Goal: Task Accomplishment & Management: Manage account settings

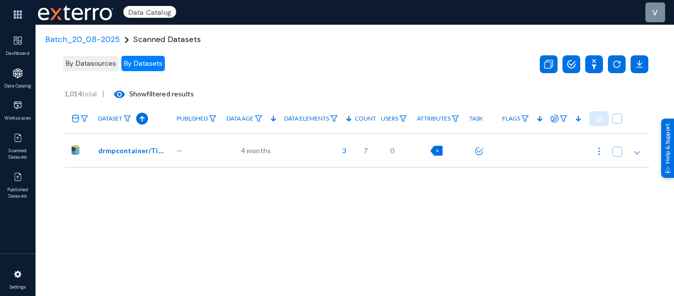
click at [436, 151] on span "+" at bounding box center [437, 150] width 3 height 6
checkbox input "true"
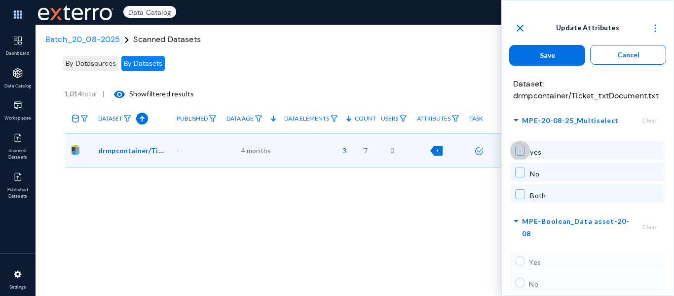
click at [518, 154] on span at bounding box center [520, 151] width 10 height 10
checkbox input "true"
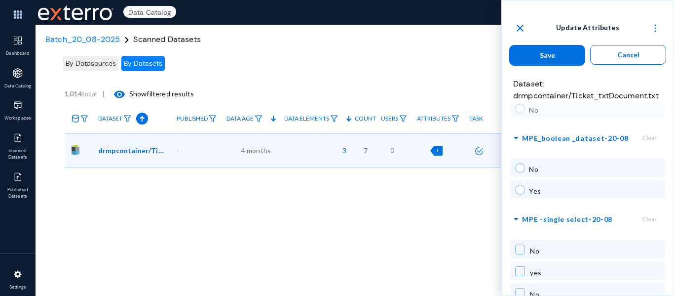
scroll to position [197, 0]
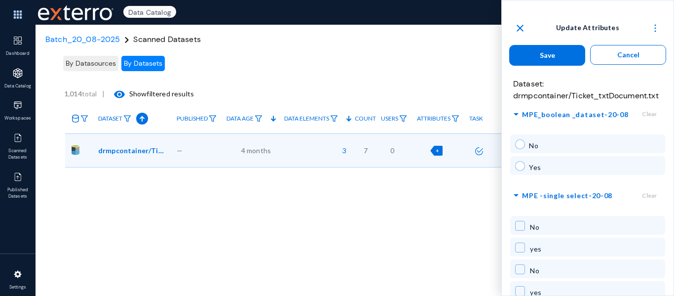
click at [517, 171] on mat-radio-button at bounding box center [522, 168] width 14 height 14
radio input "true"
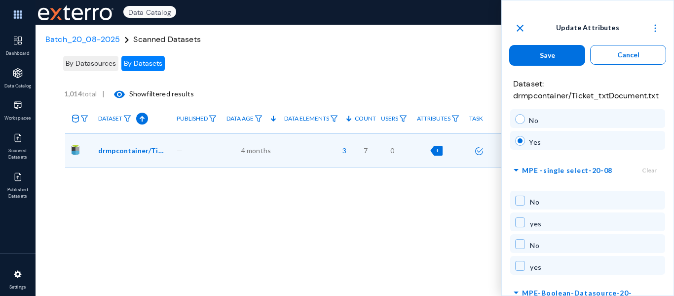
scroll to position [247, 0]
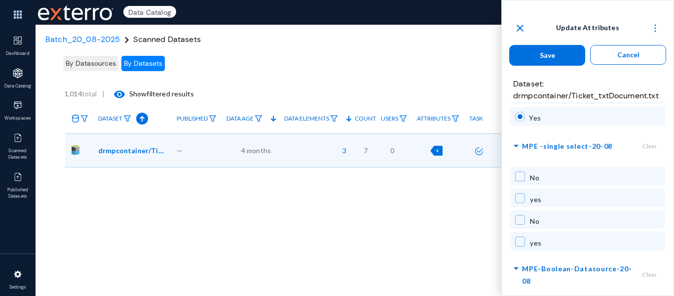
click at [520, 221] on span at bounding box center [520, 220] width 10 height 10
checkbox input "true"
click at [518, 174] on span at bounding box center [520, 176] width 10 height 10
click at [521, 174] on span at bounding box center [520, 176] width 10 height 10
checkbox input "false"
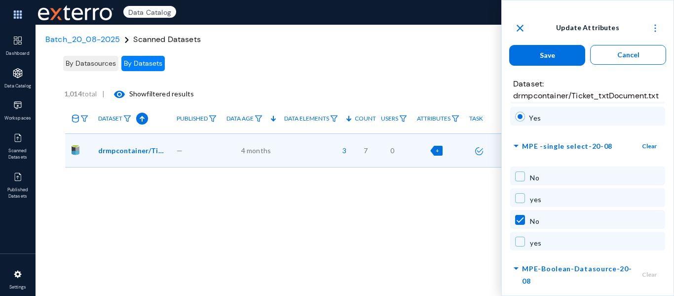
click at [524, 214] on div "No" at bounding box center [587, 219] width 155 height 19
checkbox input "false"
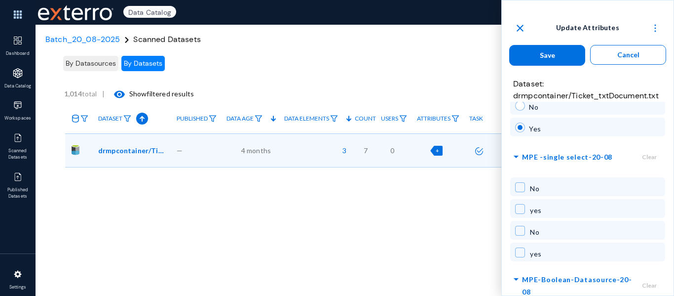
scroll to position [289, 0]
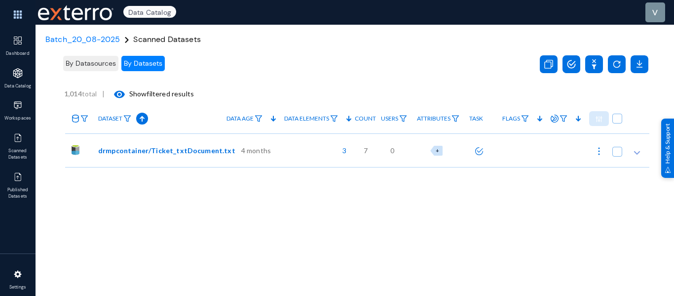
click at [9, 282] on div "Settings" at bounding box center [18, 280] width 36 height 33
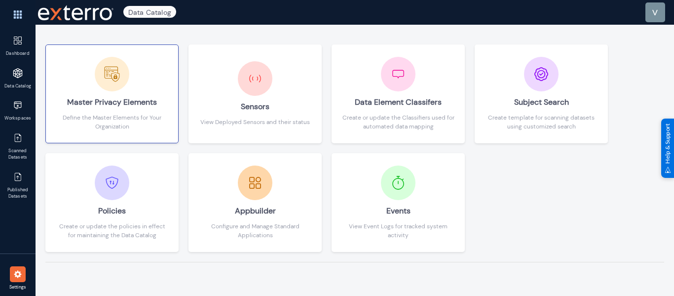
click at [89, 85] on div "Master Privacy Elements Define the Master Elements for Your Organization" at bounding box center [112, 94] width 113 height 74
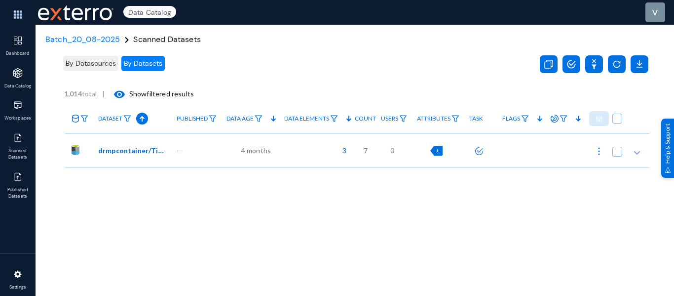
click at [436, 151] on div "+" at bounding box center [436, 151] width 12 height 10
checkbox input "true"
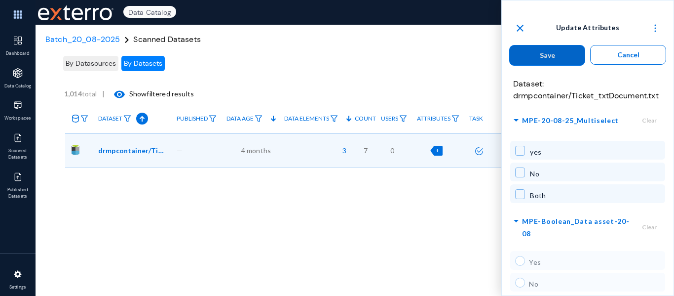
click at [520, 150] on span at bounding box center [520, 151] width 10 height 10
checkbox input "true"
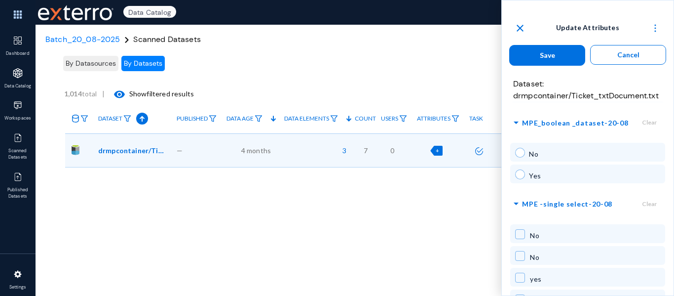
scroll to position [197, 0]
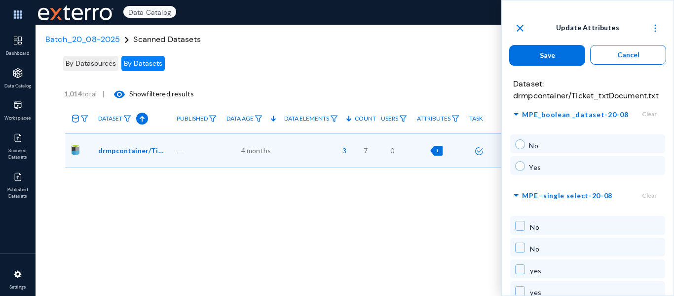
click at [523, 168] on span at bounding box center [520, 166] width 10 height 10
radio input "true"
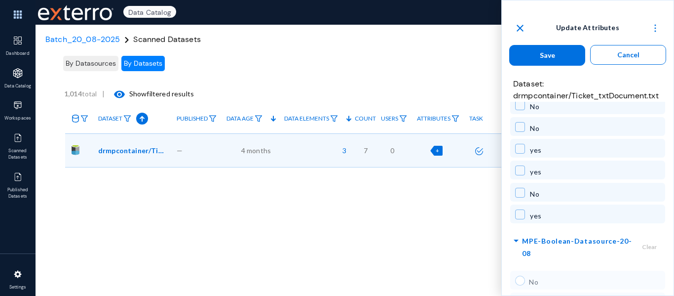
scroll to position [333, 0]
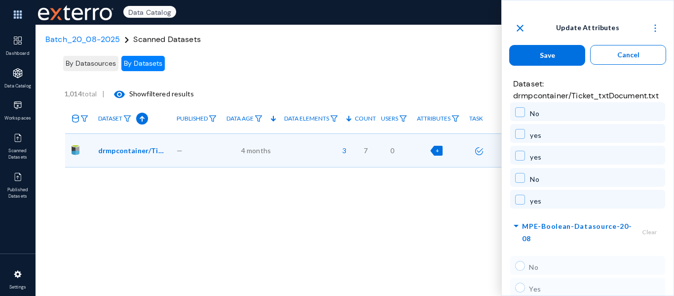
click at [541, 58] on span "Save" at bounding box center [547, 55] width 15 height 8
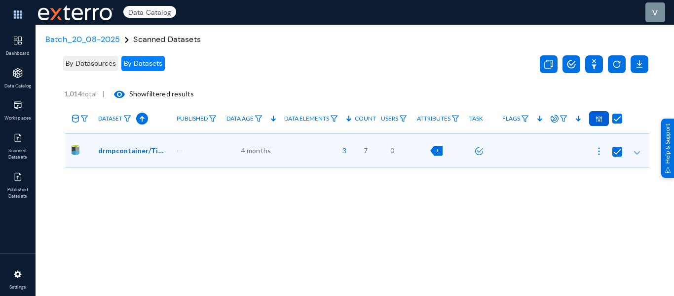
checkbox input "false"
radio input "false"
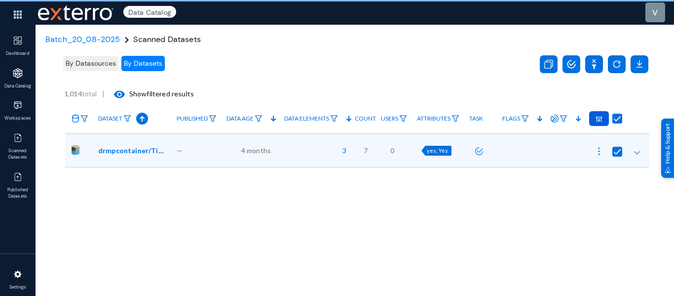
click at [595, 153] on img at bounding box center [599, 151] width 10 height 10
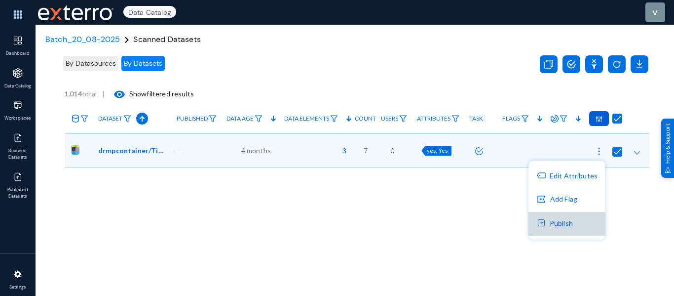
click at [586, 220] on button "Publish" at bounding box center [567, 224] width 77 height 24
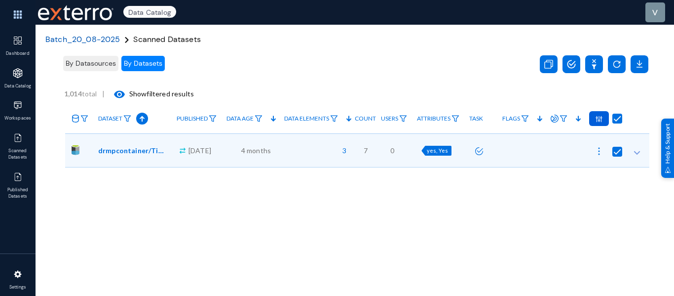
click at [77, 37] on span "Batch_20_08-2025" at bounding box center [82, 39] width 75 height 10
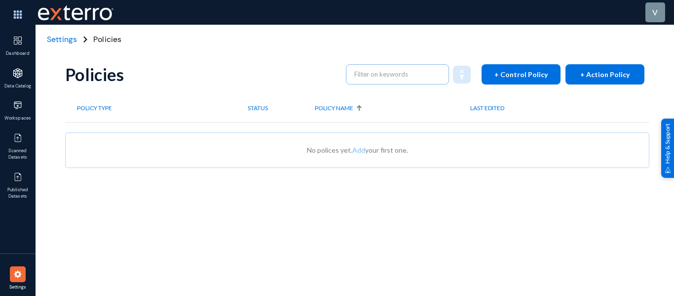
click at [511, 63] on div "Policies + Control Policy + Action Policy" at bounding box center [357, 74] width 585 height 40
click at [511, 78] on button "+ Control Policy" at bounding box center [521, 74] width 79 height 20
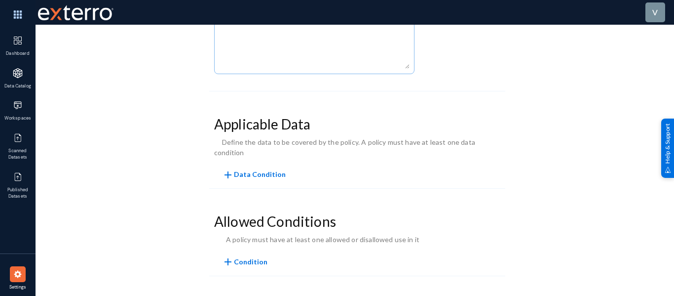
scroll to position [148, 0]
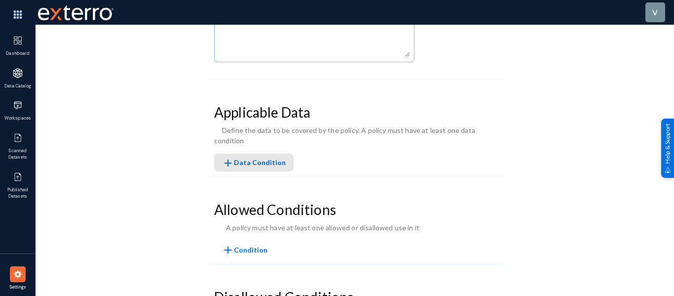
click at [256, 158] on span "add Data Condition" at bounding box center [254, 162] width 64 height 8
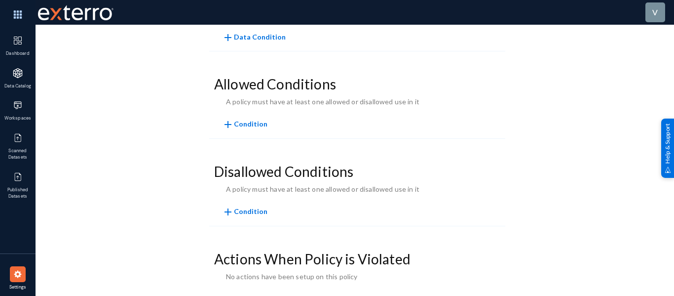
scroll to position [296, 0]
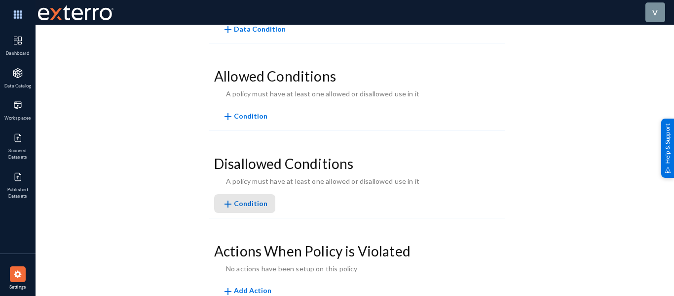
click at [259, 202] on span "Condition" at bounding box center [251, 203] width 34 height 8
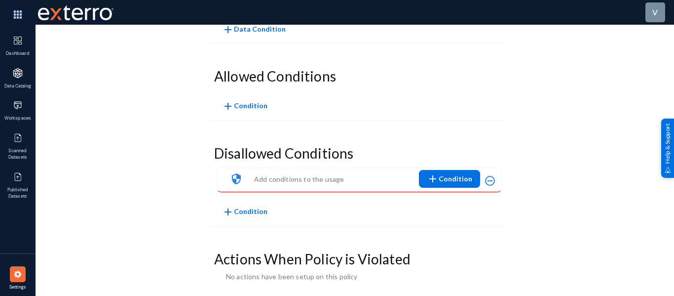
click at [441, 177] on span "add Condition" at bounding box center [449, 179] width 45 height 18
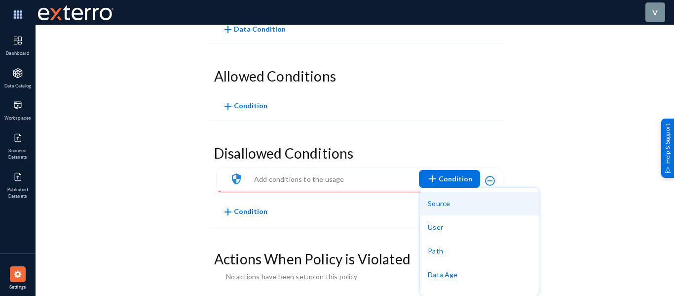
click at [438, 203] on button "Source" at bounding box center [479, 204] width 119 height 24
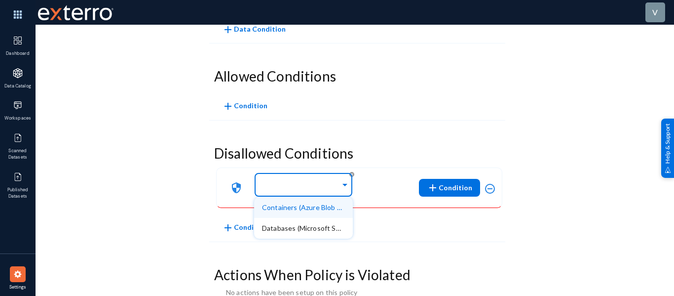
click at [281, 188] on input "text" at bounding box center [301, 186] width 78 height 9
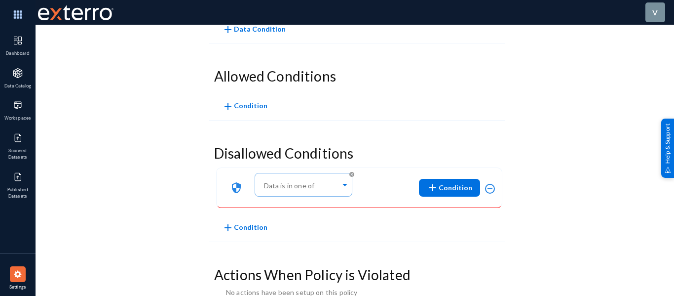
click at [479, 135] on form "Policy Summary Name Enabled Applicable Data Any of Direct Identifiers 10 Count …" at bounding box center [357, 65] width 296 height 564
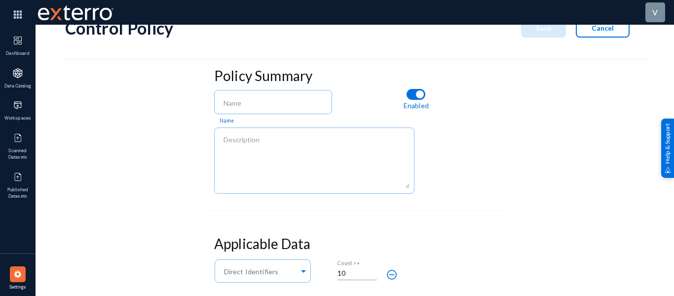
scroll to position [0, 0]
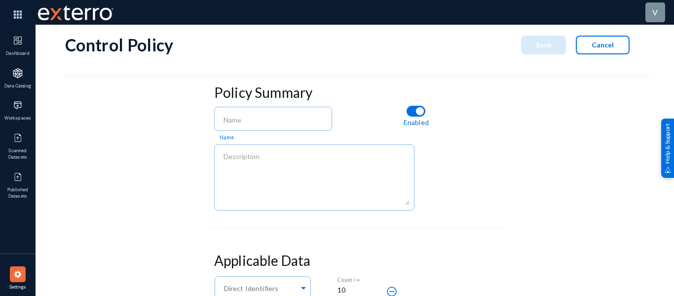
click at [584, 42] on button "Cancel" at bounding box center [603, 45] width 54 height 19
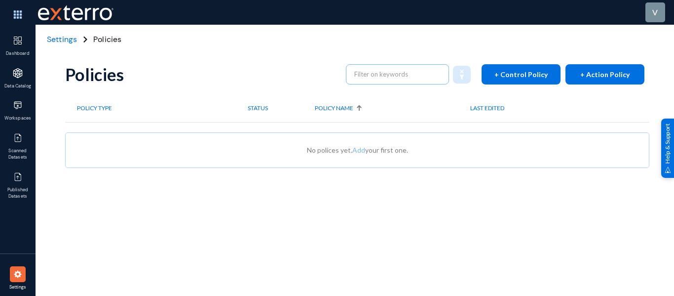
click at [77, 38] on span "Settings" at bounding box center [62, 39] width 30 height 10
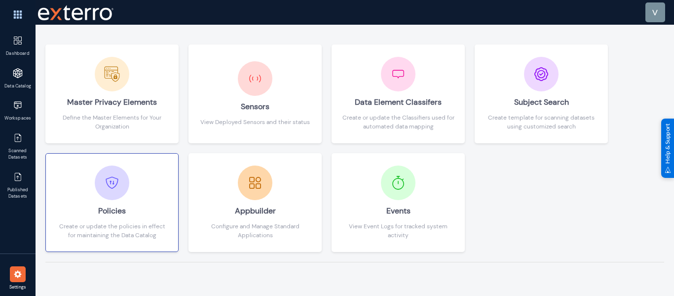
click at [127, 192] on div "Policies Create or update the policies in effect for maintaining the Data Catal…" at bounding box center [112, 202] width 113 height 74
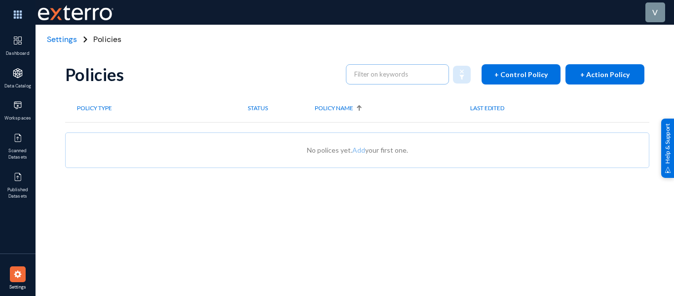
click at [515, 74] on span "+ Control Policy" at bounding box center [521, 74] width 53 height 8
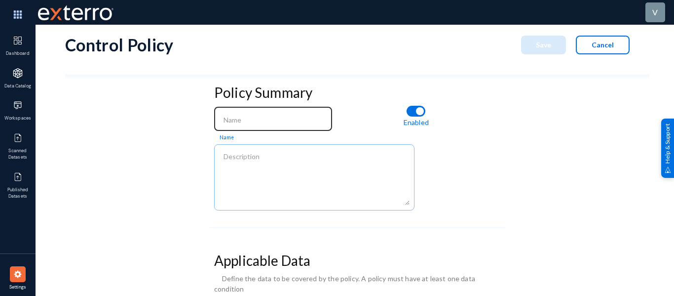
click at [234, 118] on input at bounding box center [276, 120] width 104 height 9
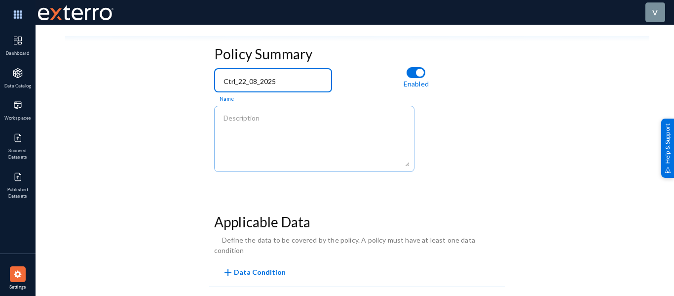
scroll to position [148, 0]
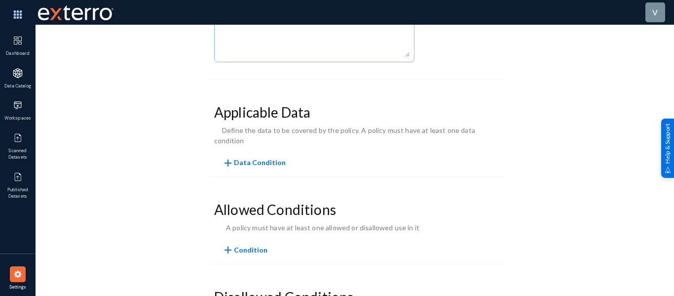
type input "Ctrl_22_08_2025"
click at [232, 157] on mat-icon "add" at bounding box center [228, 163] width 12 height 12
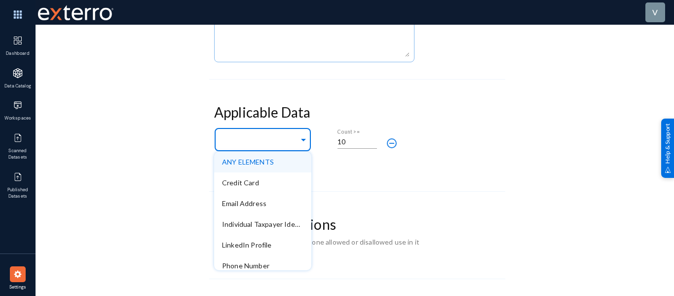
click at [250, 137] on input "text" at bounding box center [260, 140] width 77 height 9
click at [254, 157] on span "ANY ELEMENTS" at bounding box center [248, 161] width 52 height 8
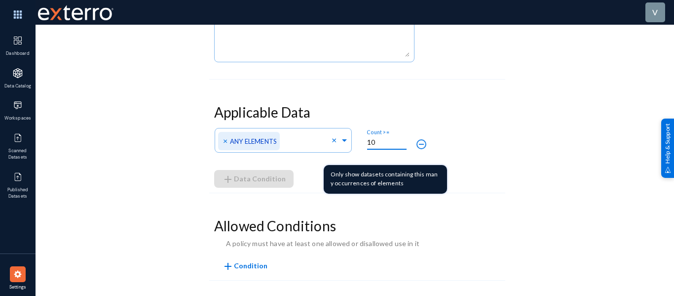
click at [388, 138] on input "10" at bounding box center [386, 142] width 39 height 9
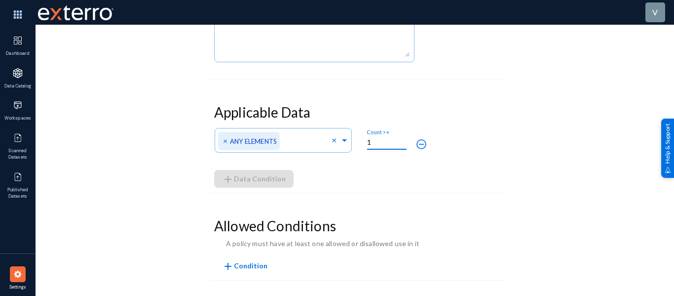
type input "1"
click at [490, 180] on div "Applicable Data Any of Direct Identifiers × ANY ELEMENTS × 1 Count >= remove_ci…" at bounding box center [357, 145] width 296 height 93
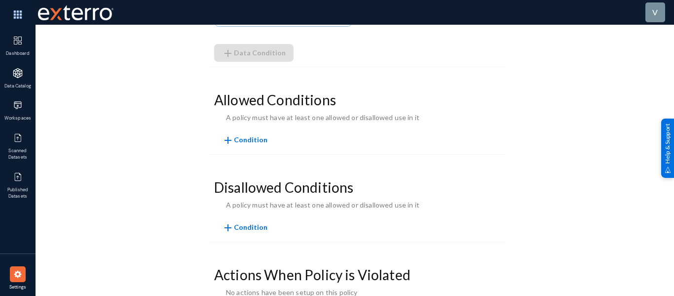
scroll to position [296, 0]
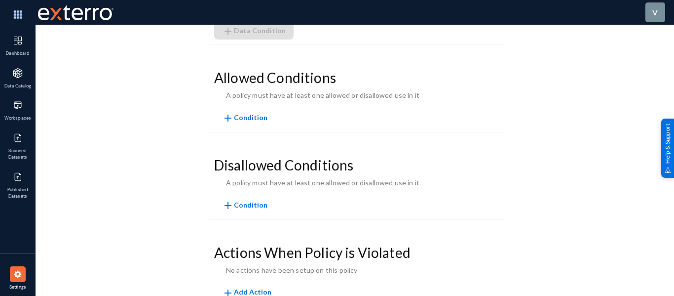
click at [247, 199] on button "add Condition" at bounding box center [244, 204] width 61 height 18
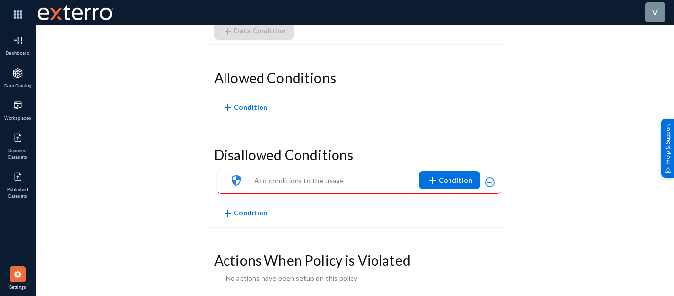
click at [455, 174] on span "add Condition" at bounding box center [449, 180] width 45 height 18
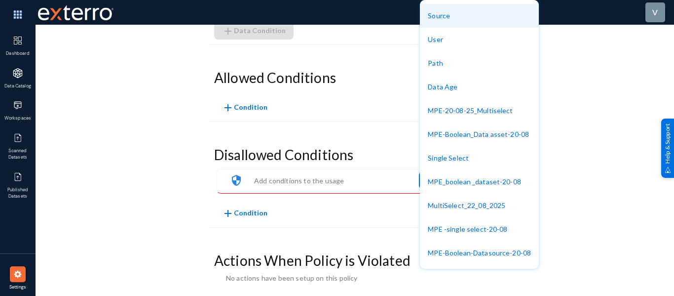
click at [451, 19] on button "Source" at bounding box center [479, 16] width 119 height 24
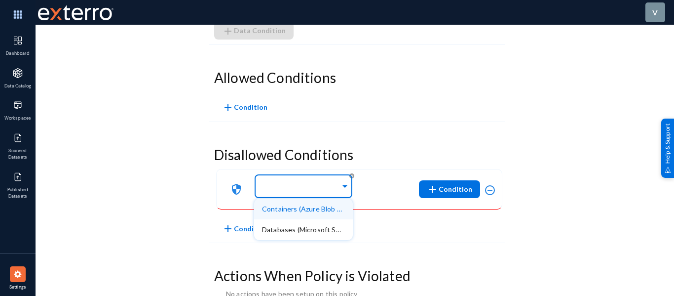
click at [254, 183] on div "Data is in one of" at bounding box center [303, 184] width 99 height 27
click at [302, 202] on div "Containers (Azure Blob Storage_20-8)" at bounding box center [303, 208] width 99 height 21
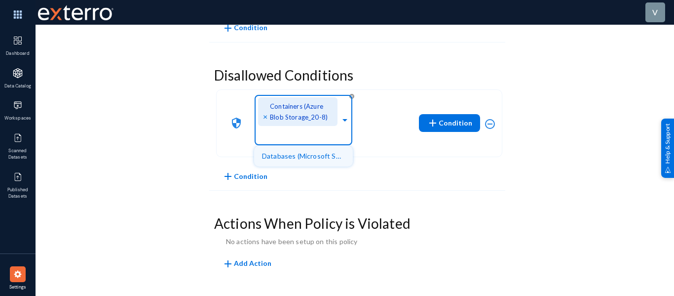
scroll to position [377, 0]
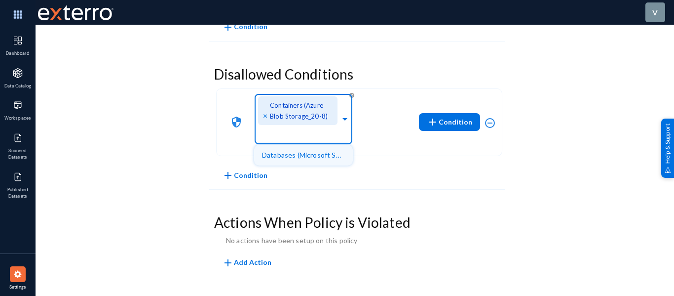
click at [477, 179] on div "Disallowed Conditions security Data is in one of × Containers (Azure Blob Stora…" at bounding box center [357, 125] width 296 height 128
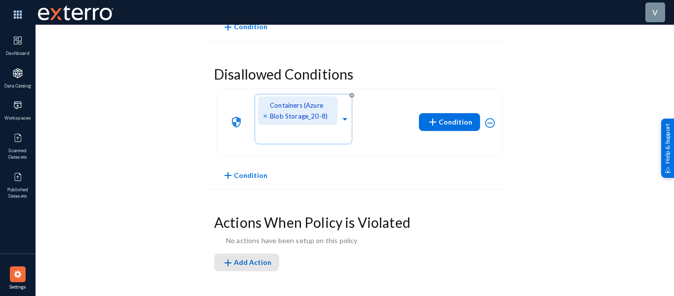
click at [243, 260] on span "add Add Action" at bounding box center [246, 262] width 49 height 8
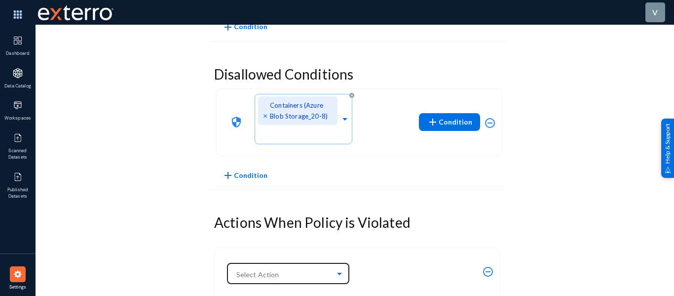
drag, startPoint x: 296, startPoint y: 259, endPoint x: 289, endPoint y: 262, distance: 7.7
click at [295, 260] on div "Select Action remove_circle_outline" at bounding box center [357, 276] width 286 height 58
click at [284, 266] on input "text" at bounding box center [293, 272] width 114 height 17
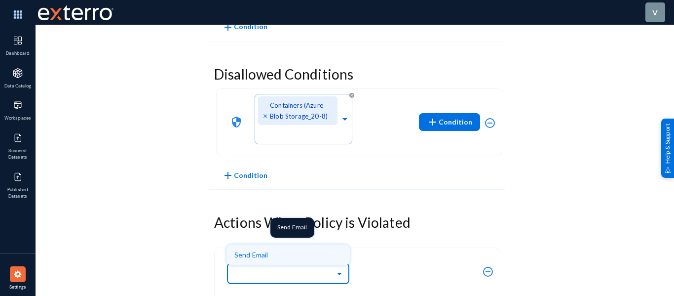
click at [269, 251] on div "Send Email" at bounding box center [289, 254] width 108 height 21
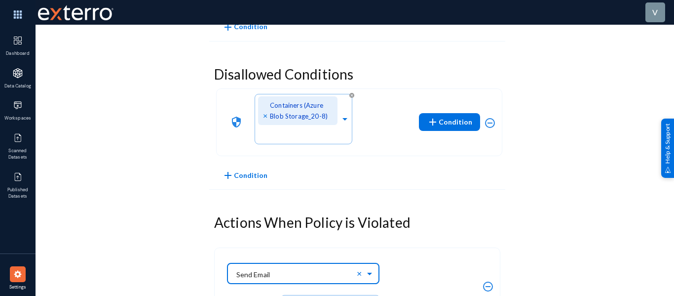
scroll to position [453, 0]
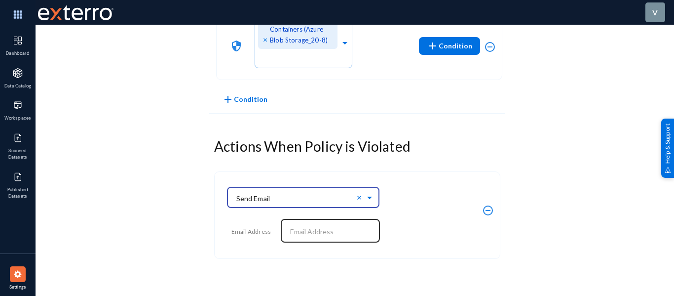
click at [327, 233] on input "text" at bounding box center [332, 231] width 85 height 9
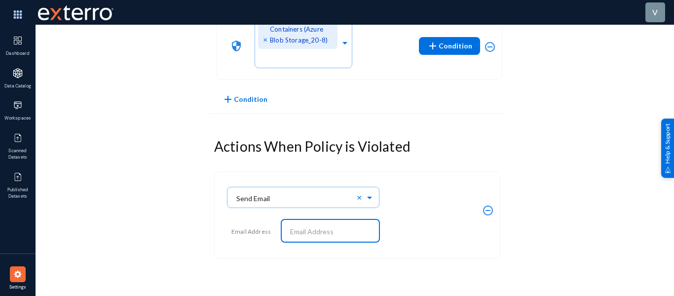
paste input "[EMAIL_ADDRESS][PERSON_NAME][DOMAIN_NAME]"
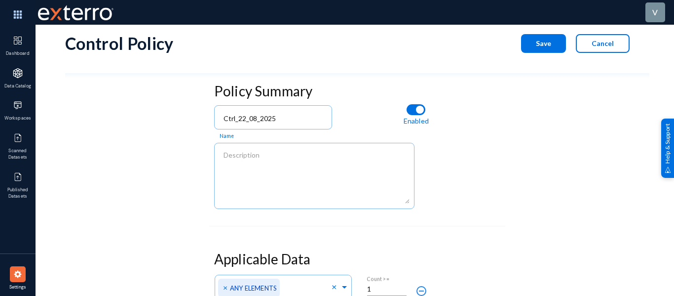
scroll to position [0, 0]
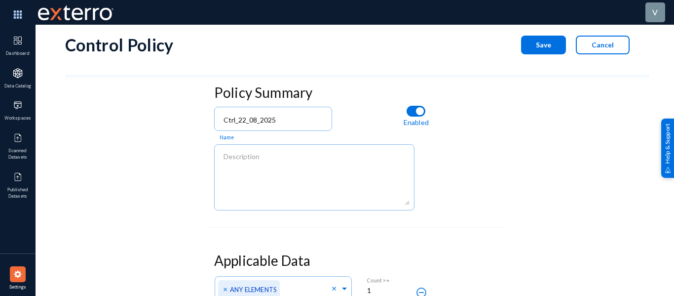
type input "[EMAIL_ADDRESS][PERSON_NAME][DOMAIN_NAME]"
click at [541, 51] on button "Save" at bounding box center [543, 45] width 45 height 19
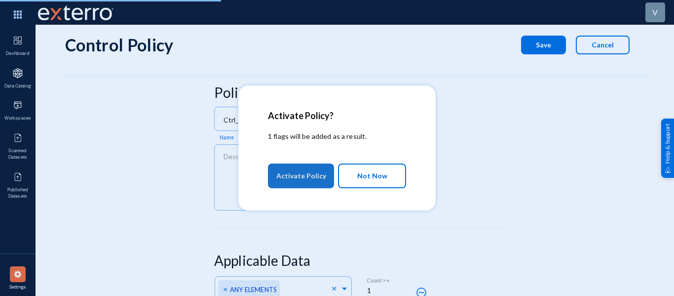
click at [308, 174] on span "Activate Policy" at bounding box center [301, 176] width 50 height 18
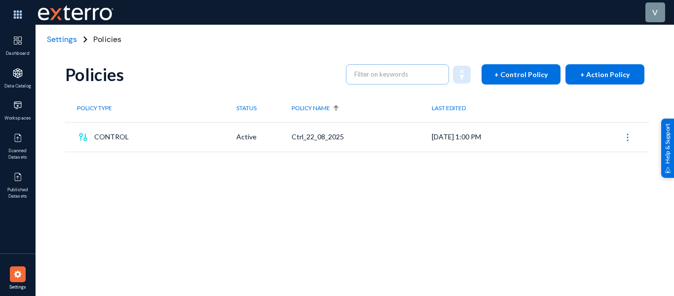
click at [597, 71] on span "+ Action Policy" at bounding box center [605, 74] width 49 height 8
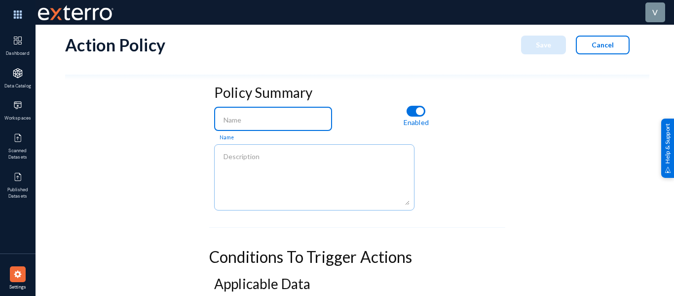
click at [276, 116] on input at bounding box center [276, 120] width 104 height 9
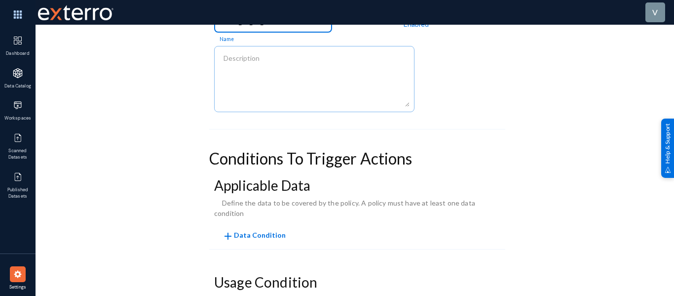
scroll to position [235, 0]
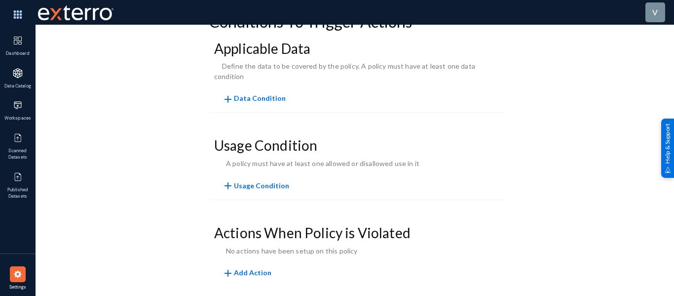
type input "Actn_22_08_2025"
click at [249, 181] on span "Usage Condition" at bounding box center [261, 185] width 55 height 8
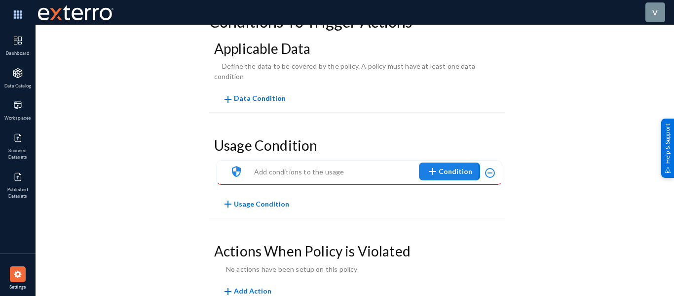
click at [443, 162] on span "add Condition" at bounding box center [449, 171] width 45 height 18
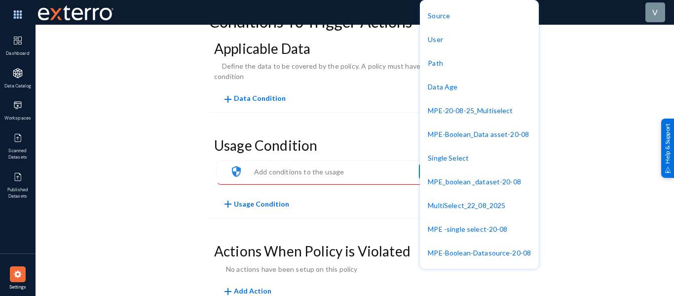
click at [459, 19] on button "Source" at bounding box center [479, 16] width 119 height 24
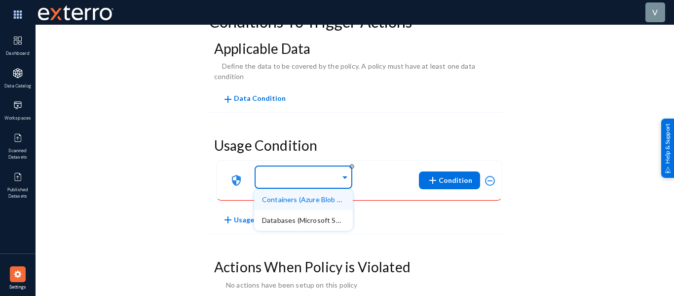
click at [296, 169] on div at bounding box center [301, 177] width 78 height 17
click at [292, 195] on span "Containers (Azure Blob Storage_20-8)" at bounding box center [322, 199] width 120 height 8
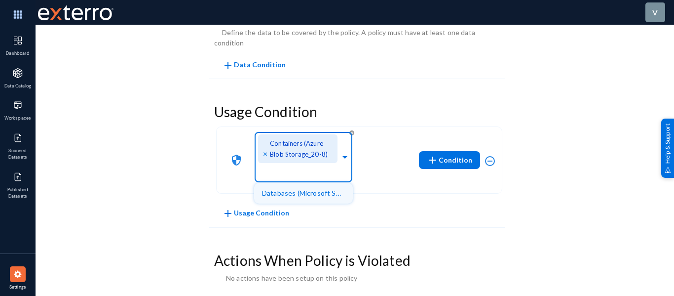
scroll to position [296, 0]
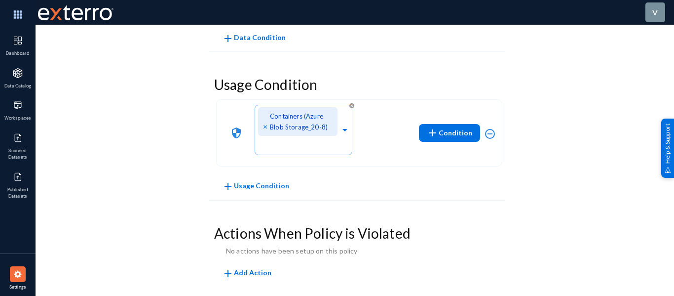
click at [575, 180] on div "Policy Summary Actn_22_08_2025 Name Enabled Conditions To Trigger Actions Appli…" at bounding box center [357, 45] width 585 height 522
click at [239, 268] on span "add Add Action" at bounding box center [246, 272] width 49 height 8
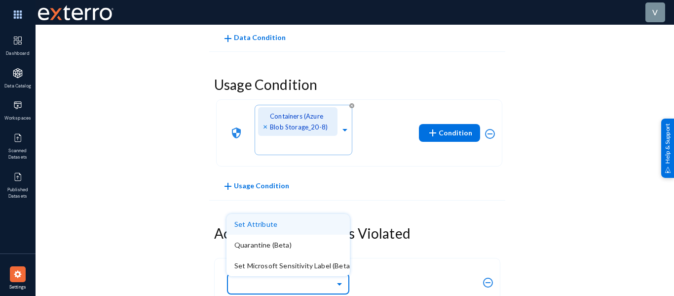
click at [292, 275] on input "text" at bounding box center [293, 283] width 114 height 17
click at [254, 214] on div "Set Attribute" at bounding box center [289, 224] width 108 height 21
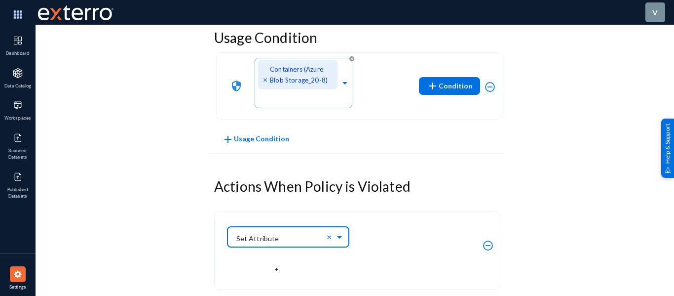
scroll to position [389, 0]
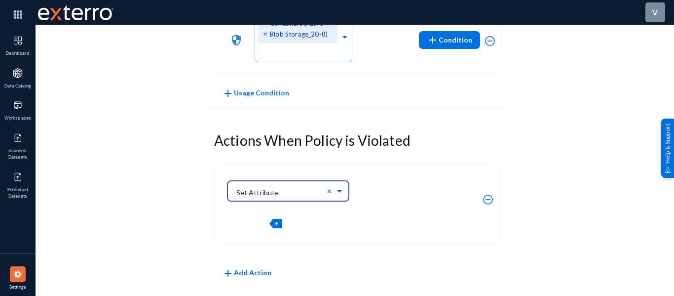
click at [279, 219] on div "+" at bounding box center [276, 223] width 12 height 9
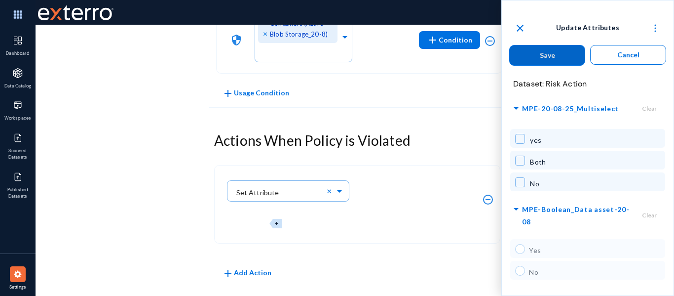
click at [517, 164] on span at bounding box center [520, 161] width 10 height 10
click at [536, 56] on button "Save" at bounding box center [547, 55] width 76 height 21
checkbox input "false"
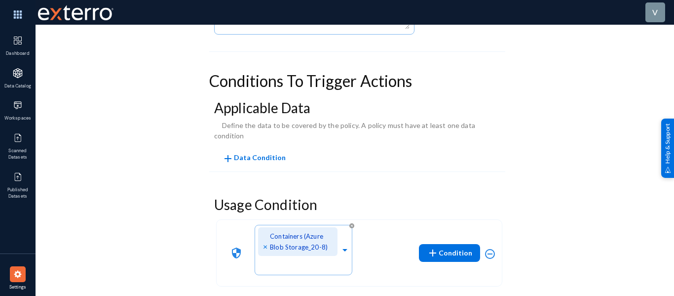
scroll to position [142, 0]
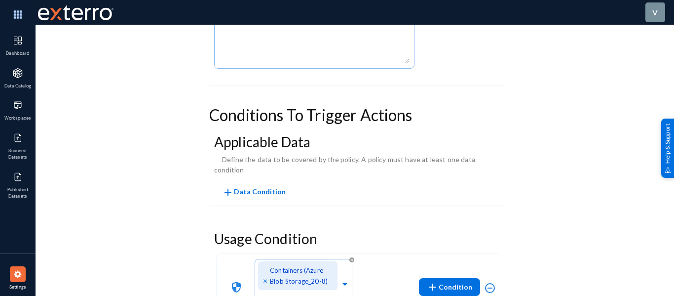
click at [262, 187] on span "add Data Condition" at bounding box center [254, 191] width 64 height 8
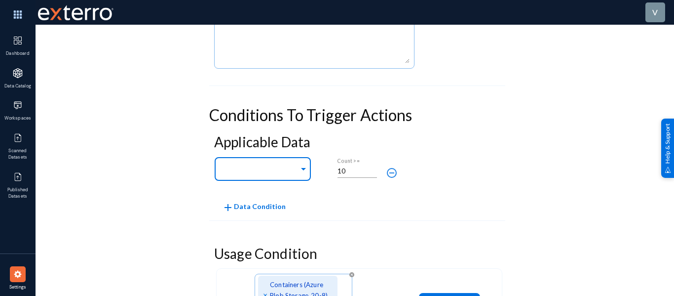
click at [244, 170] on input "text" at bounding box center [260, 170] width 77 height 9
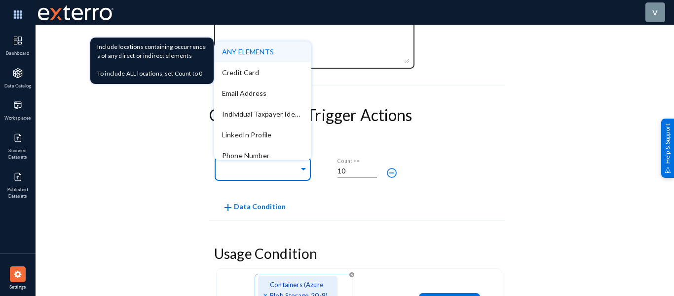
drag, startPoint x: 237, startPoint y: 51, endPoint x: 243, endPoint y: 51, distance: 6.4
click at [238, 51] on span "ANY ELEMENTS" at bounding box center [248, 51] width 52 height 8
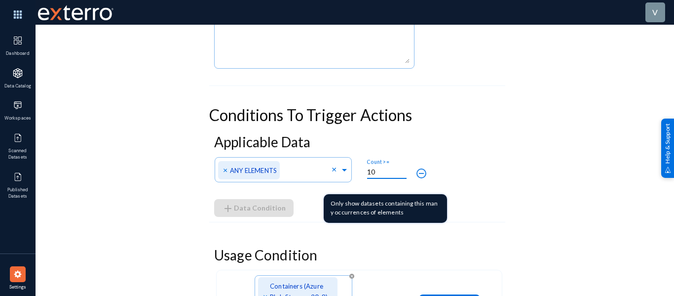
click at [375, 171] on input "10" at bounding box center [386, 171] width 39 height 9
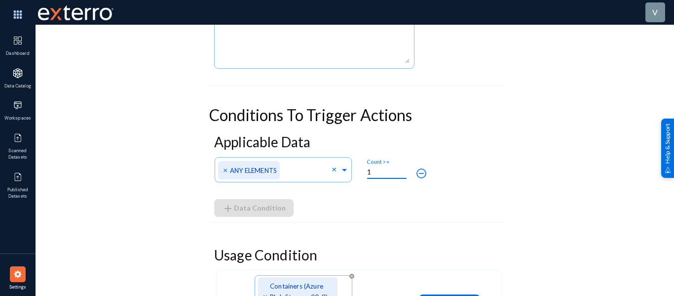
type input "1"
click at [515, 154] on div "Any of Direct Identifiers × ANY ELEMENTS × 1 Count >= remove_circle_outline" at bounding box center [401, 172] width 375 height 37
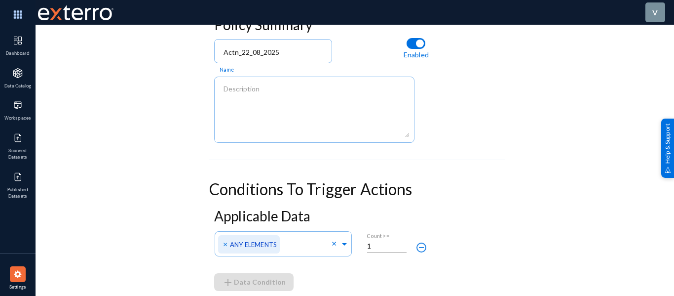
scroll to position [0, 0]
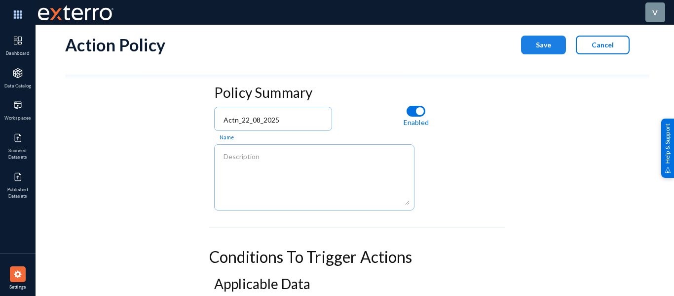
click at [538, 42] on span "Save" at bounding box center [543, 44] width 15 height 8
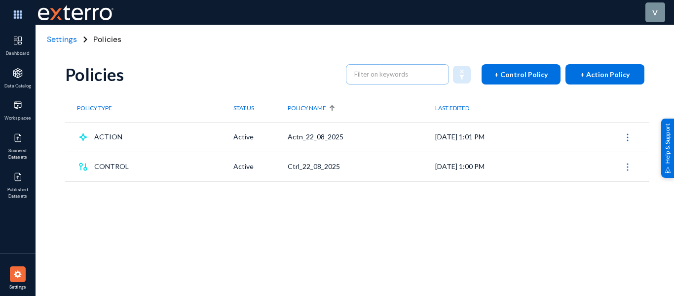
click at [11, 152] on span "Scanned Datasets" at bounding box center [18, 154] width 32 height 13
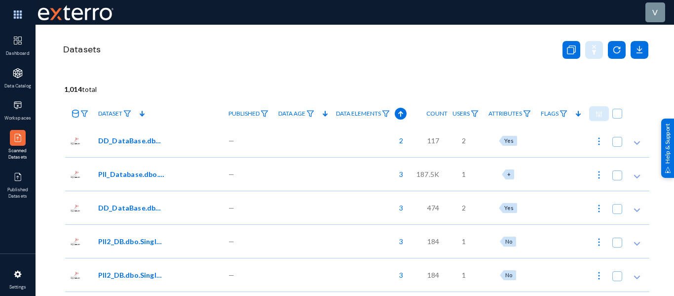
scroll to position [592, 0]
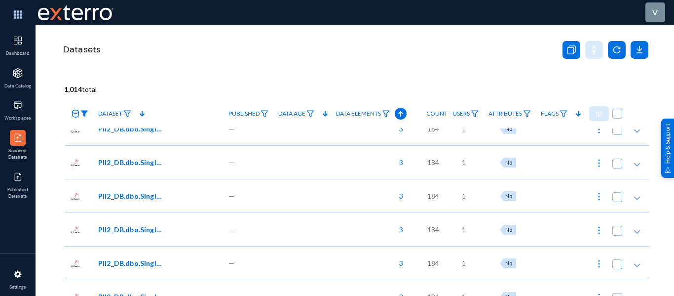
click at [85, 112] on img at bounding box center [84, 113] width 8 height 7
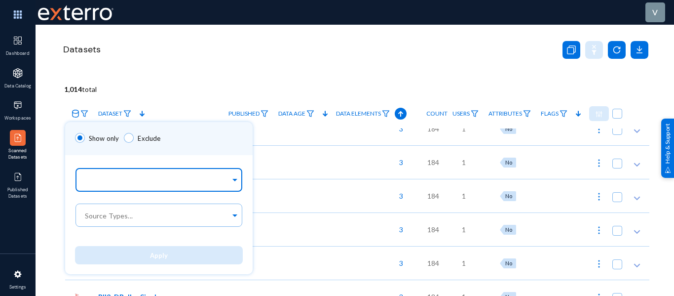
click at [108, 180] on div at bounding box center [157, 180] width 148 height 17
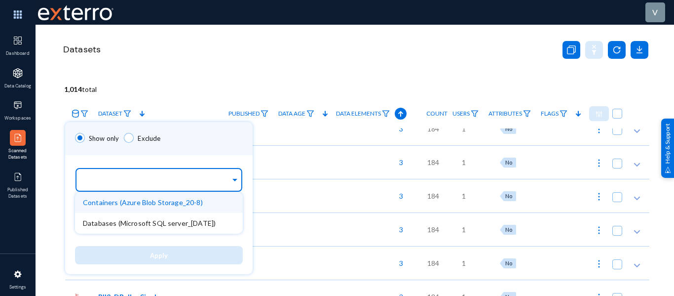
click at [122, 203] on span "Containers (Azure Blob Storage_20-8)" at bounding box center [143, 202] width 120 height 8
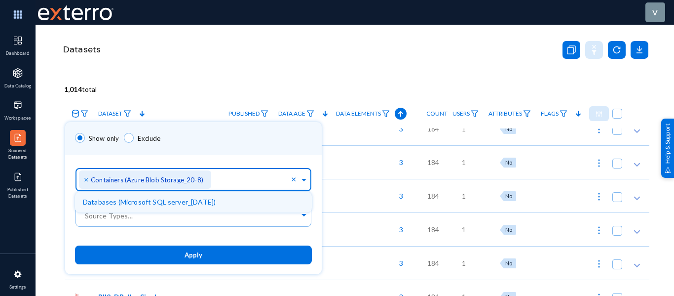
click at [131, 246] on button "Apply" at bounding box center [193, 254] width 237 height 18
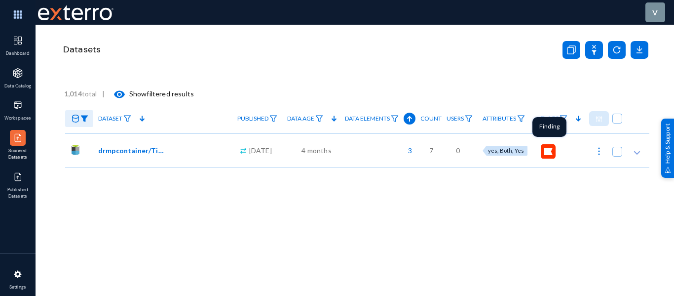
click at [547, 151] on 146 at bounding box center [548, 151] width 7 height 7
checkbox input "true"
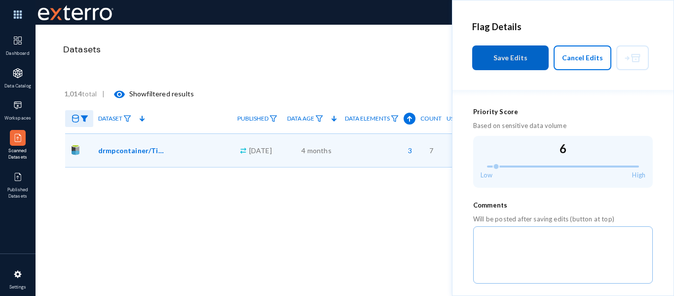
scroll to position [296, 0]
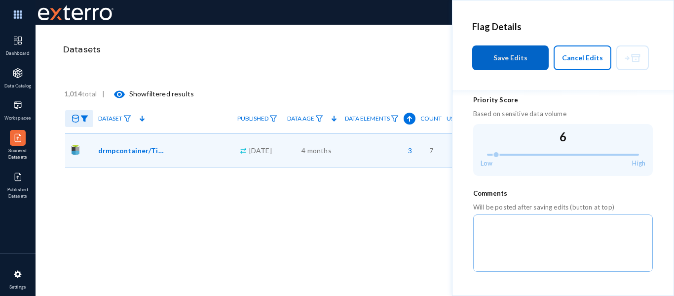
click at [587, 58] on span "Cancel Edits" at bounding box center [582, 57] width 41 height 8
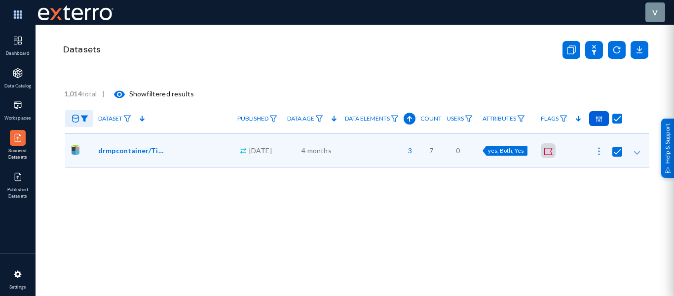
click at [311, 67] on div "Datasets" at bounding box center [356, 62] width 588 height 74
click at [85, 61] on div "Datasets" at bounding box center [305, 49] width 487 height 23
click at [19, 180] on img at bounding box center [18, 177] width 10 height 10
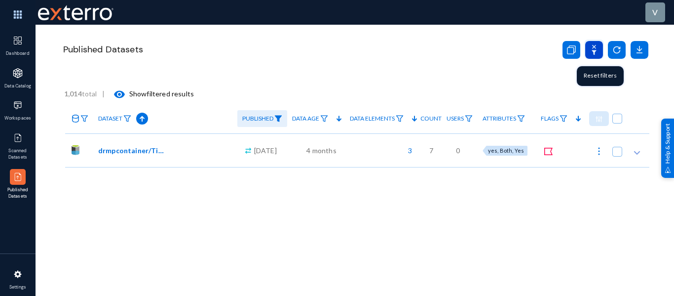
click at [594, 51] on icon at bounding box center [594, 50] width 5 height 10
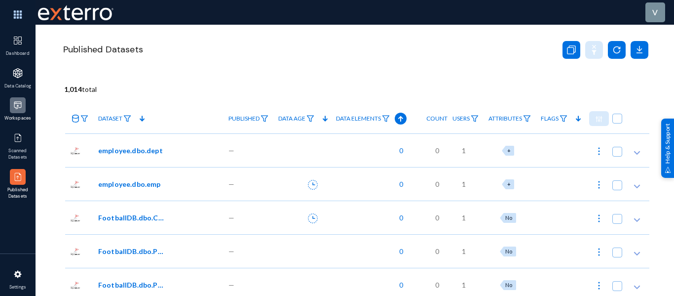
click at [19, 108] on img at bounding box center [18, 105] width 10 height 10
